Goal: Task Accomplishment & Management: Use online tool/utility

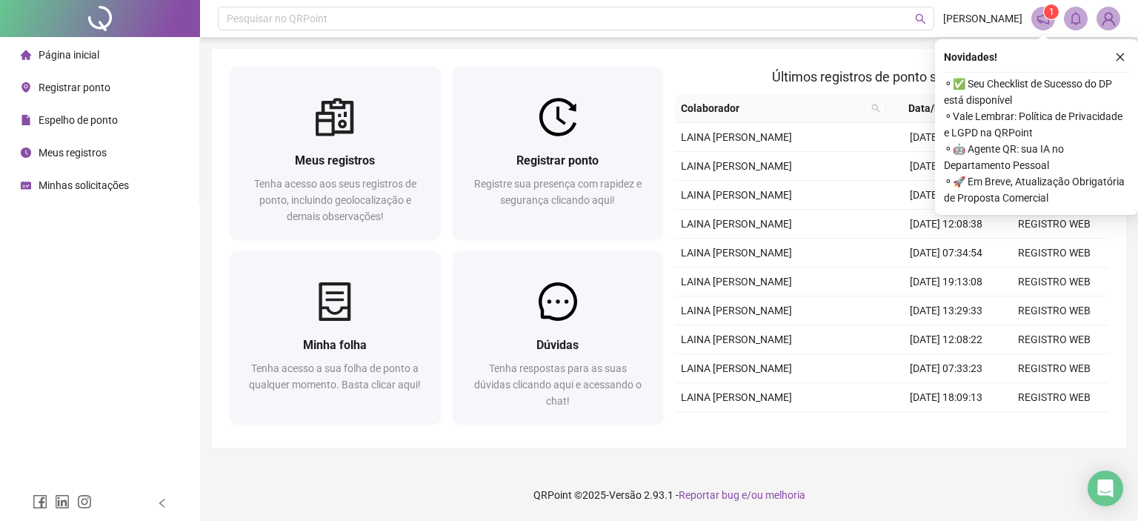
click at [1129, 53] on div "Novidades ! ⚬ ✅ Seu Checklist de Sucesso do DP está disponível ⚬ Vale Lembrar: …" at bounding box center [1036, 127] width 203 height 176
click at [1120, 53] on icon "close" at bounding box center [1120, 57] width 10 height 10
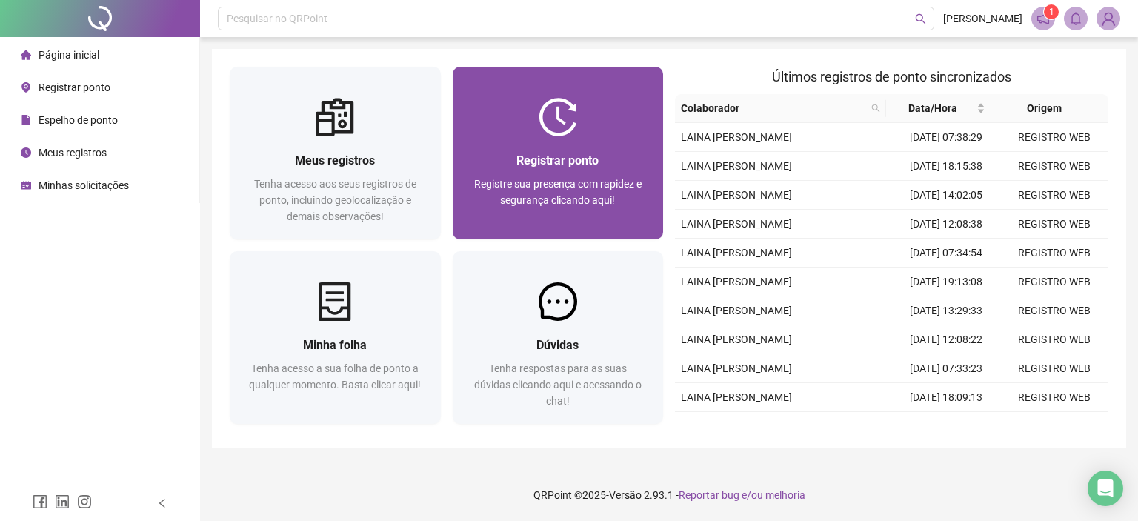
click at [579, 133] on div at bounding box center [558, 117] width 211 height 39
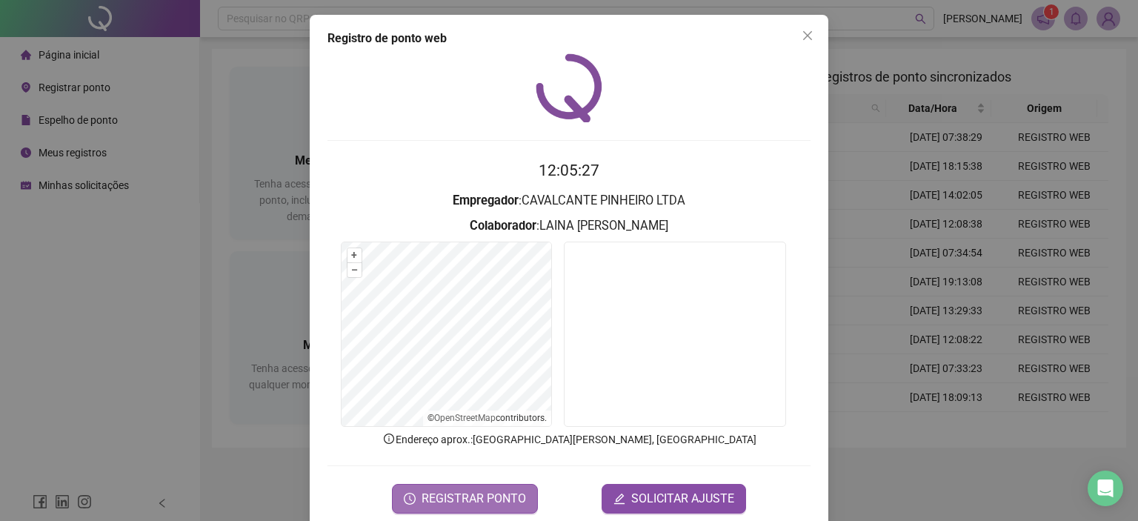
click at [476, 503] on span "REGISTRAR PONTO" at bounding box center [474, 499] width 104 height 18
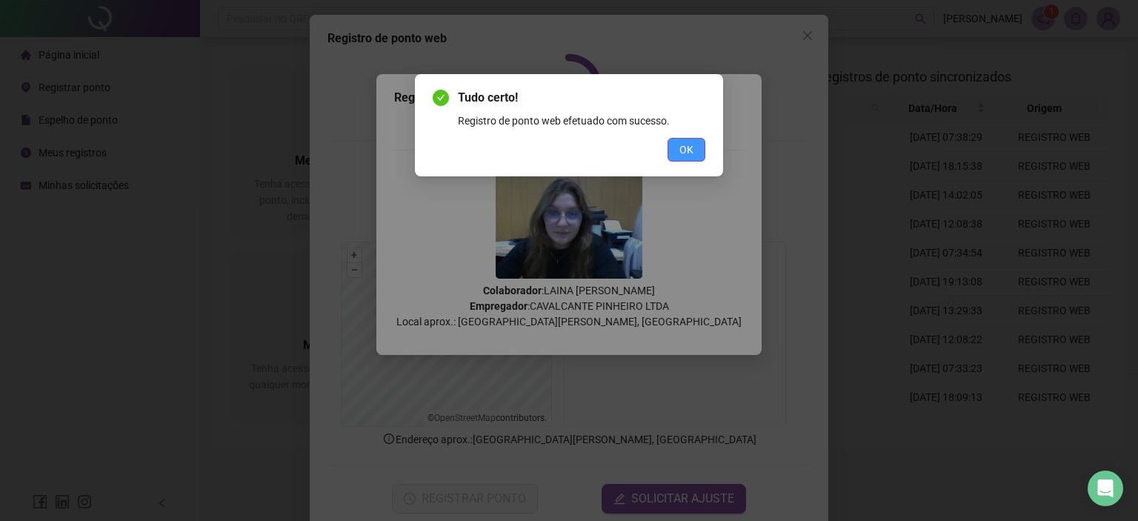
click at [699, 158] on button "OK" at bounding box center [687, 150] width 38 height 24
